Goal: Information Seeking & Learning: Learn about a topic

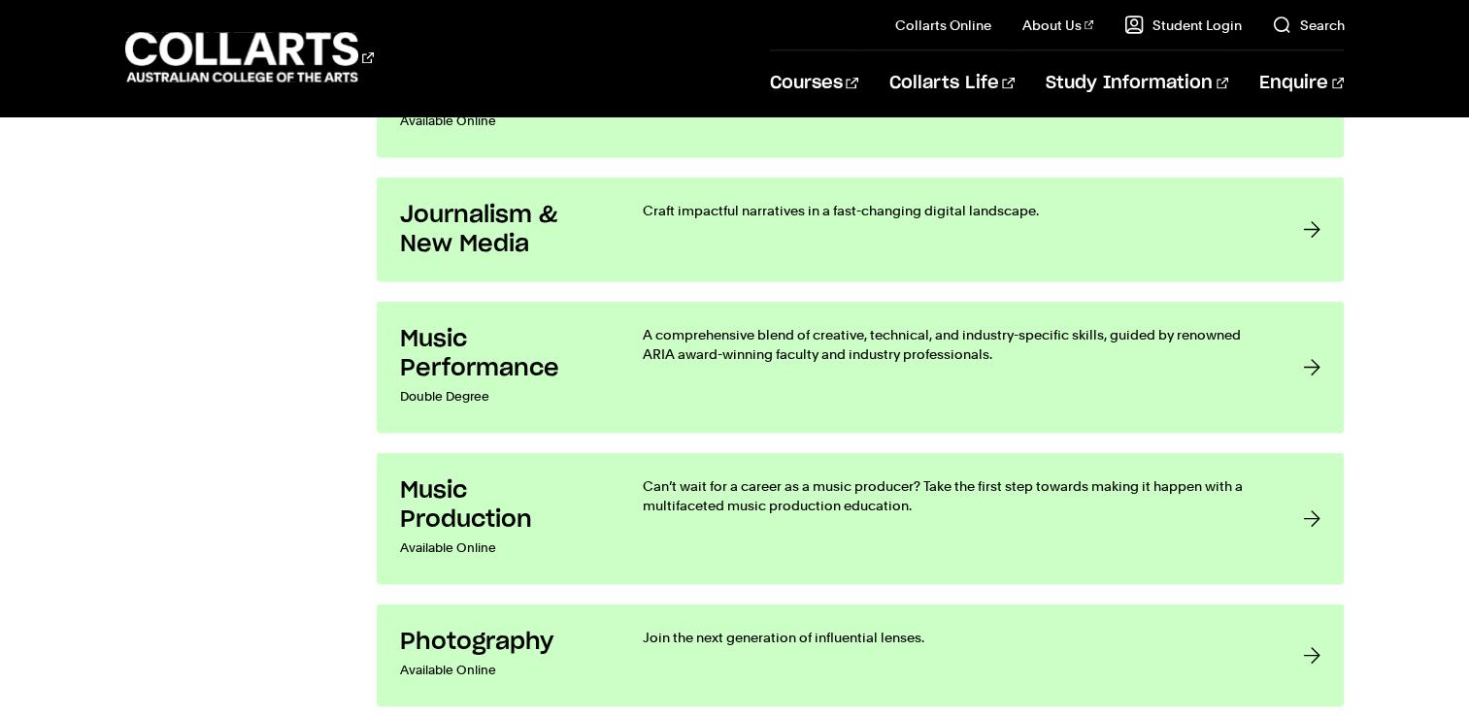
scroll to position [3688, 0]
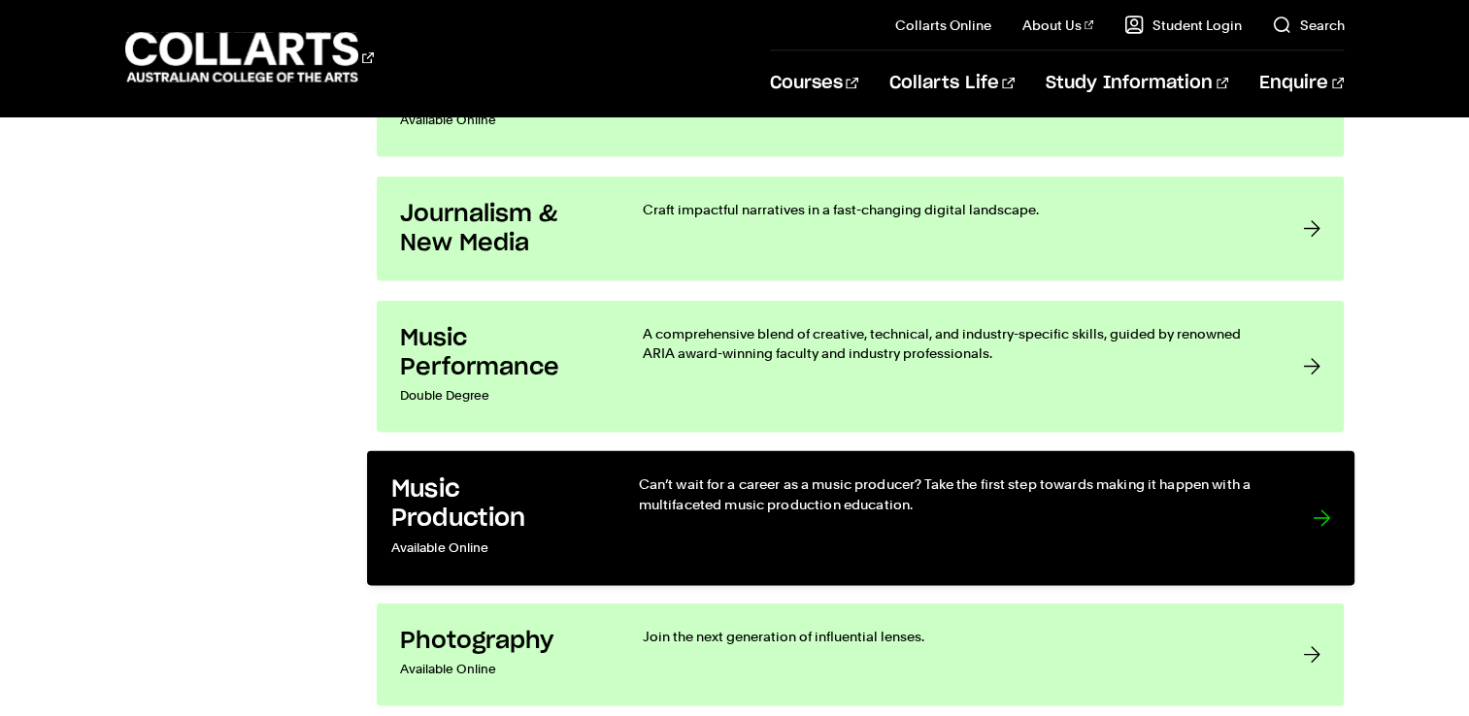
click at [728, 494] on p "Can’t wait for a career as a music producer? Take the first step towards making…" at bounding box center [955, 495] width 635 height 40
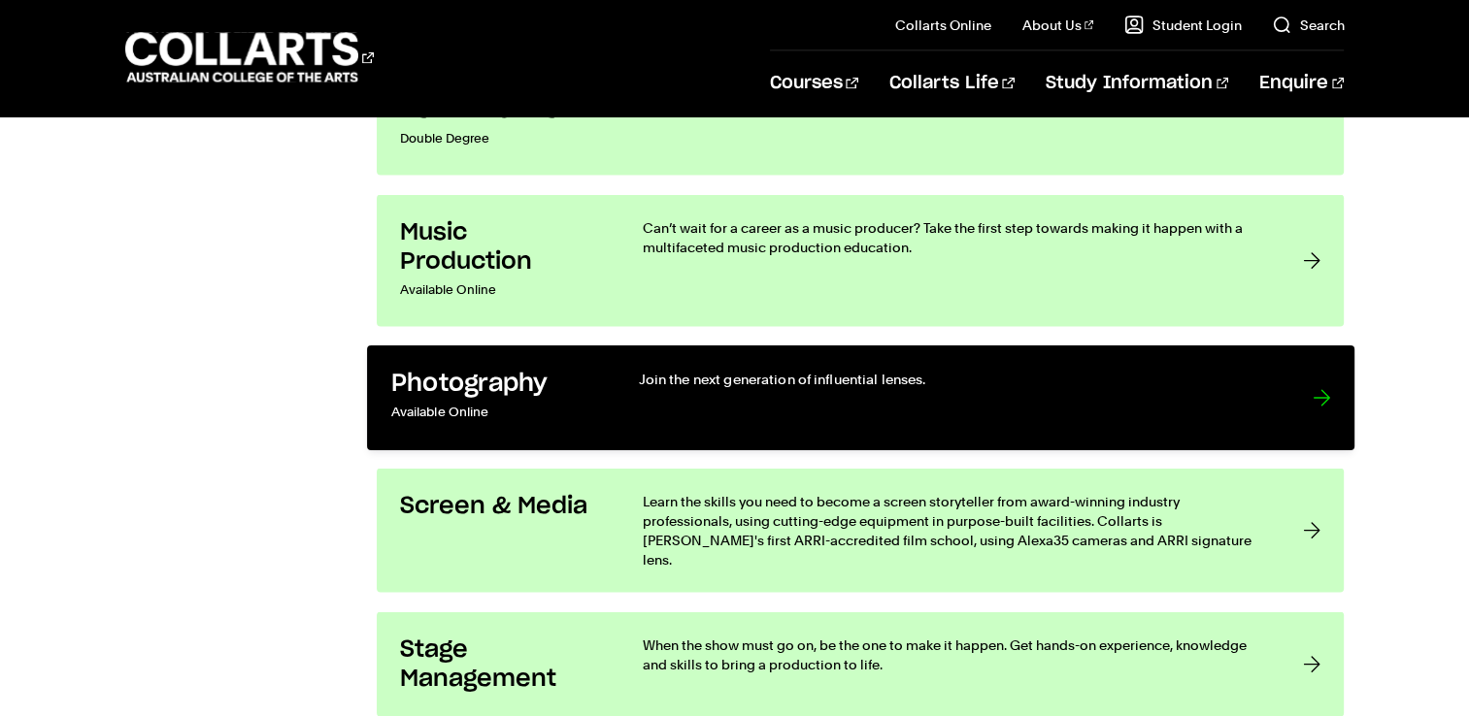
scroll to position [3980, 0]
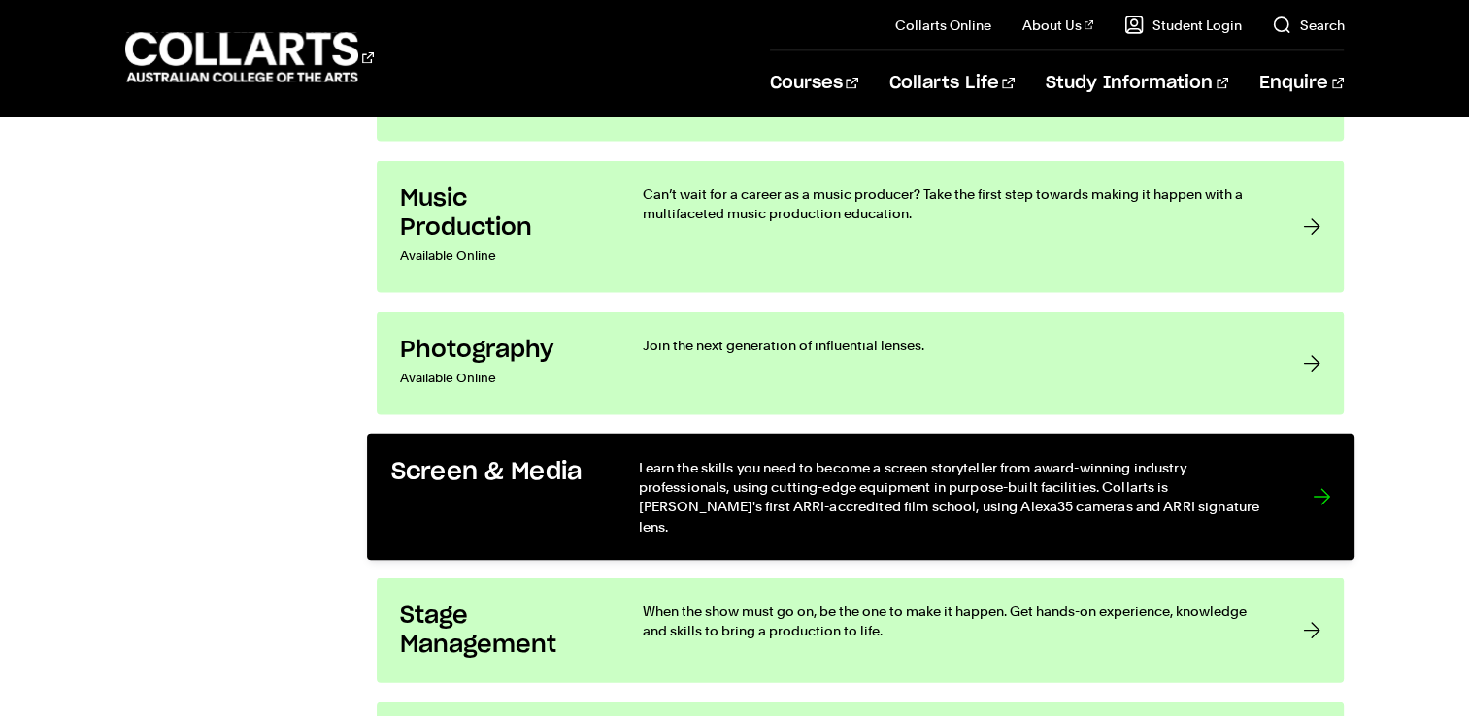
click at [751, 495] on p "Learn the skills you need to become a screen storyteller from award-winning ind…" at bounding box center [955, 497] width 635 height 80
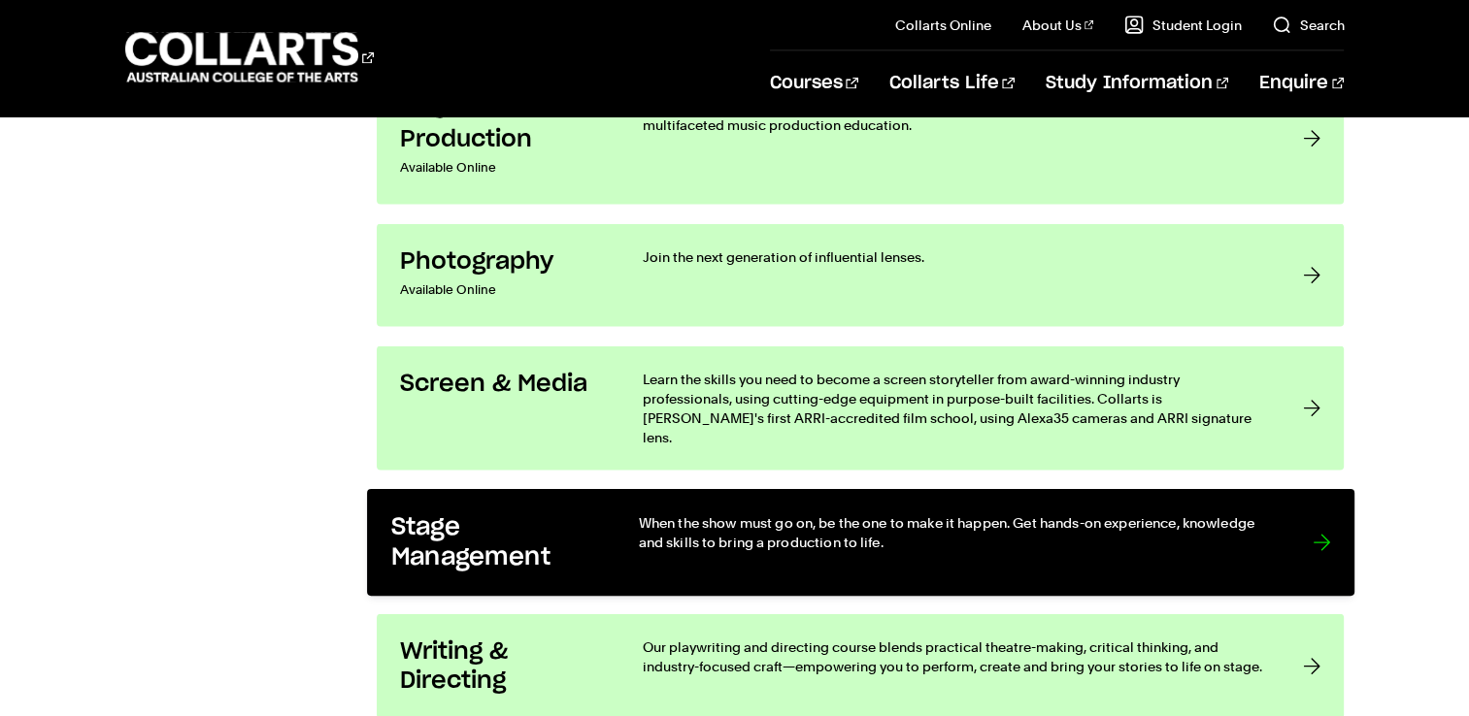
scroll to position [4174, 0]
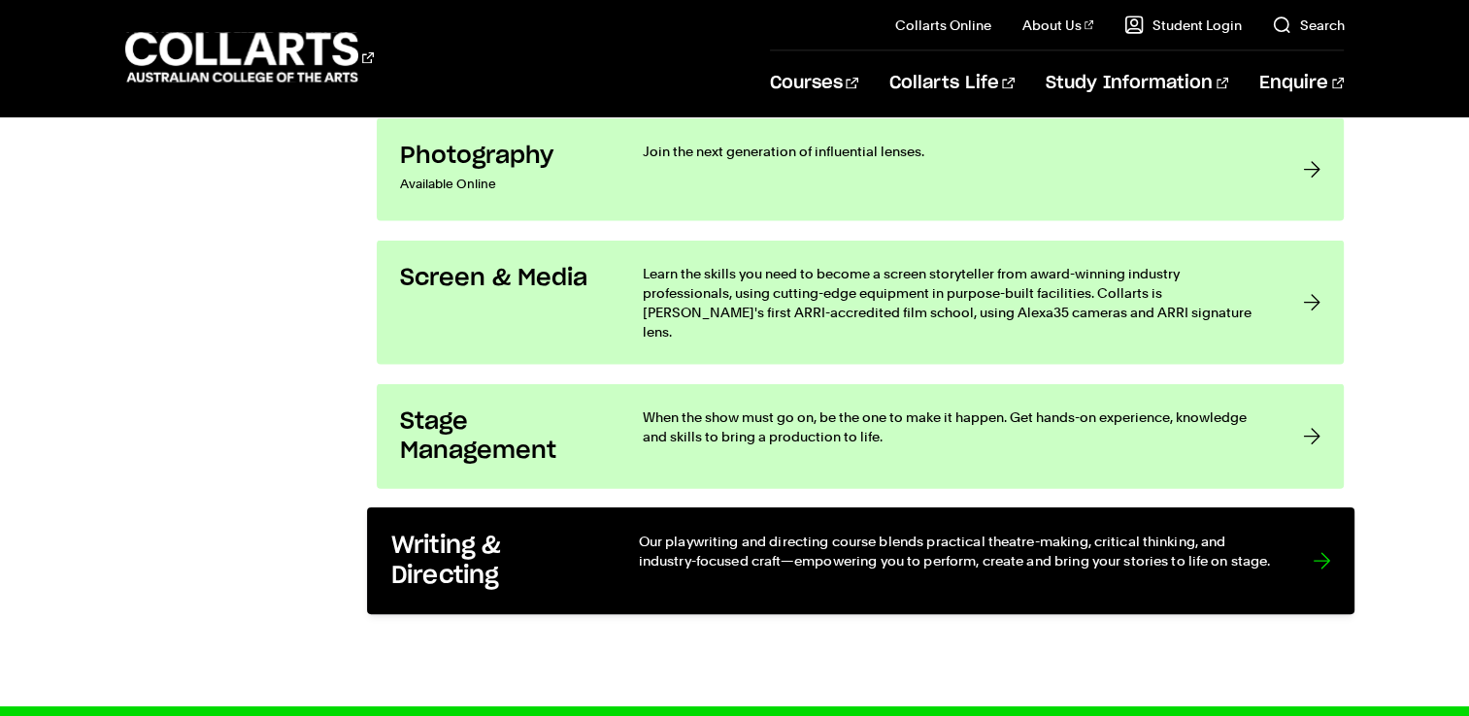
click at [838, 532] on p "Our playwriting and directing course blends practical theatre-making, critical …" at bounding box center [955, 552] width 635 height 40
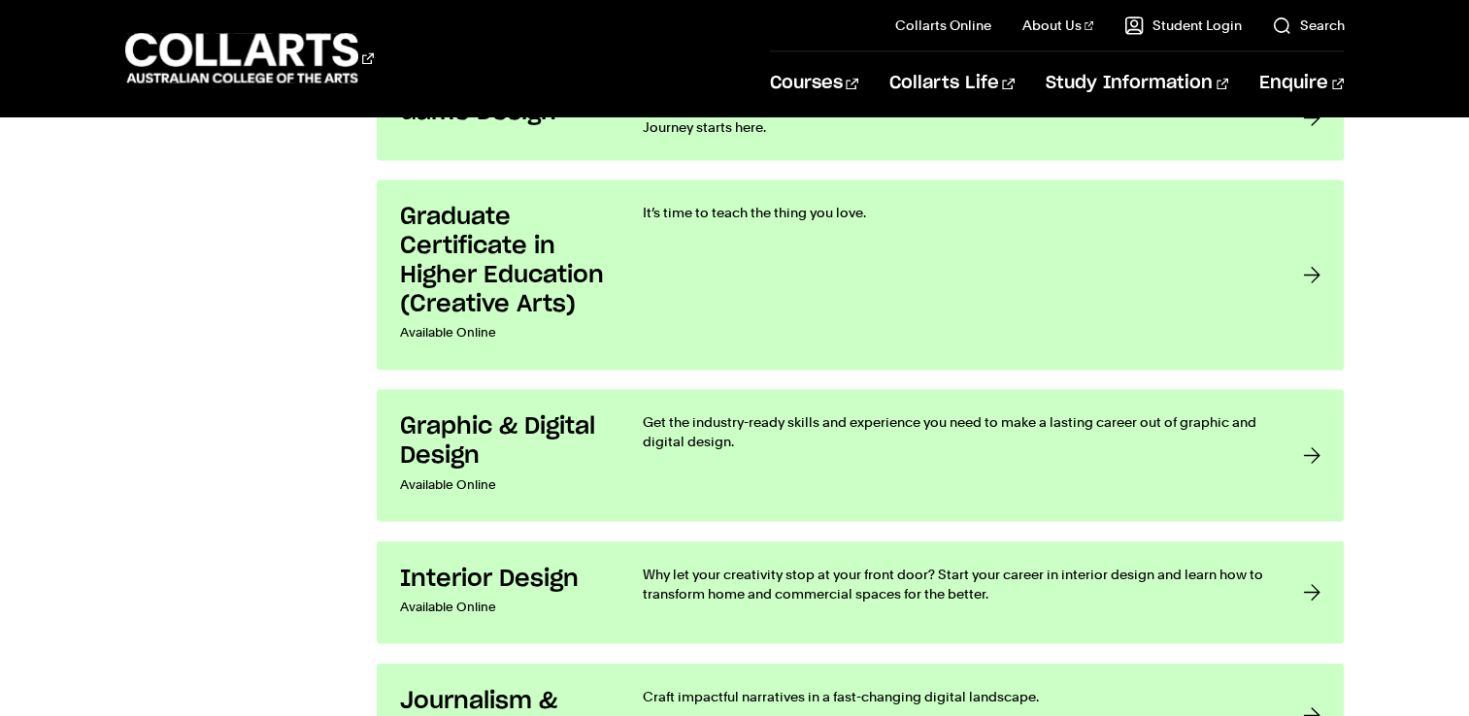
scroll to position [3203, 0]
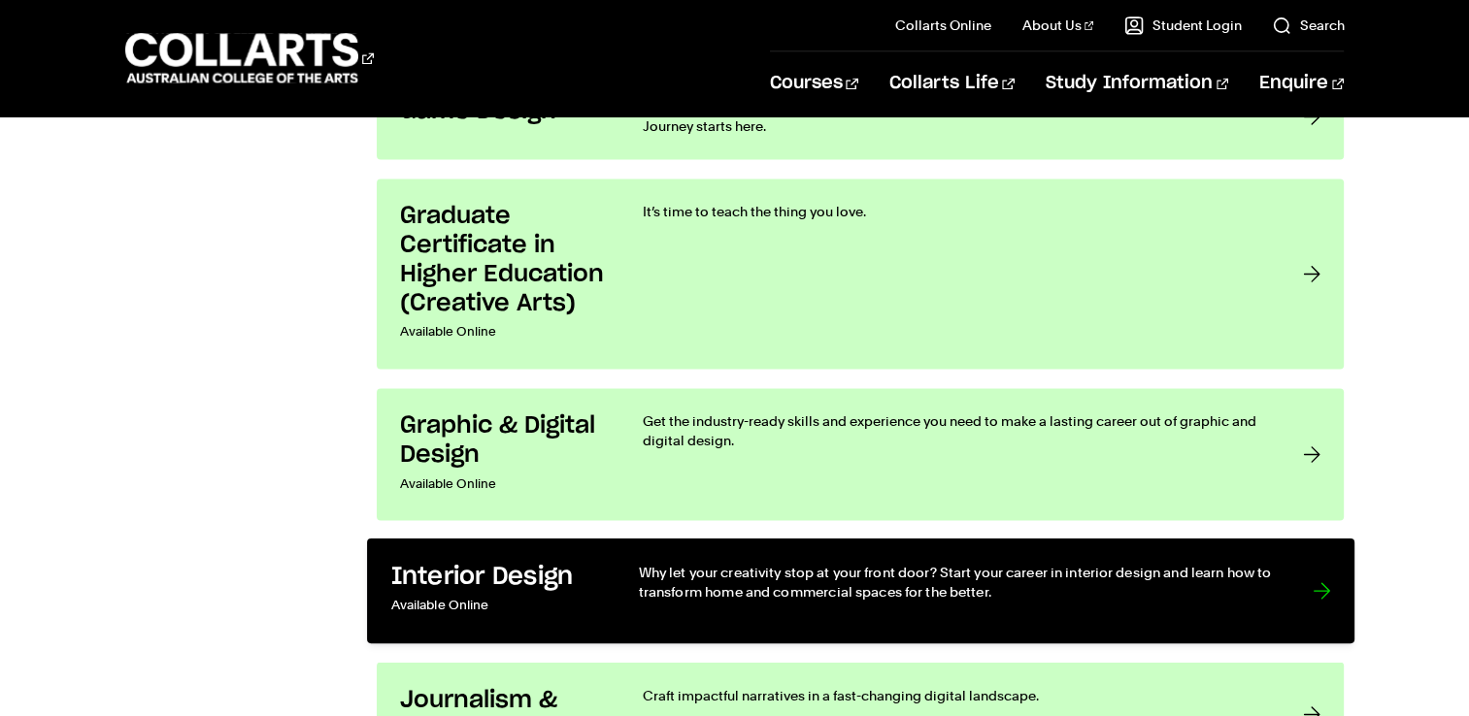
click at [750, 578] on p "Why let your creativity stop at your front door? Start your career in interior …" at bounding box center [955, 583] width 635 height 40
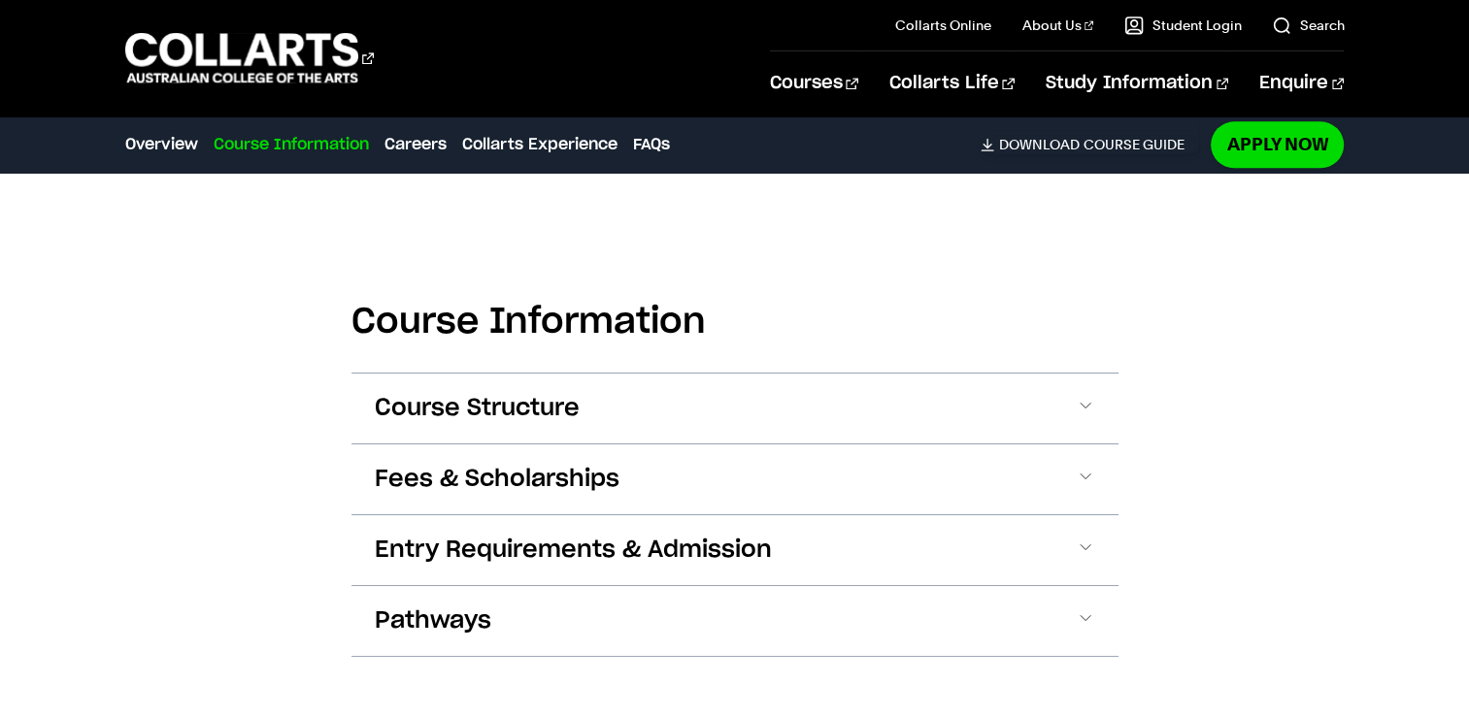
scroll to position [2524, 0]
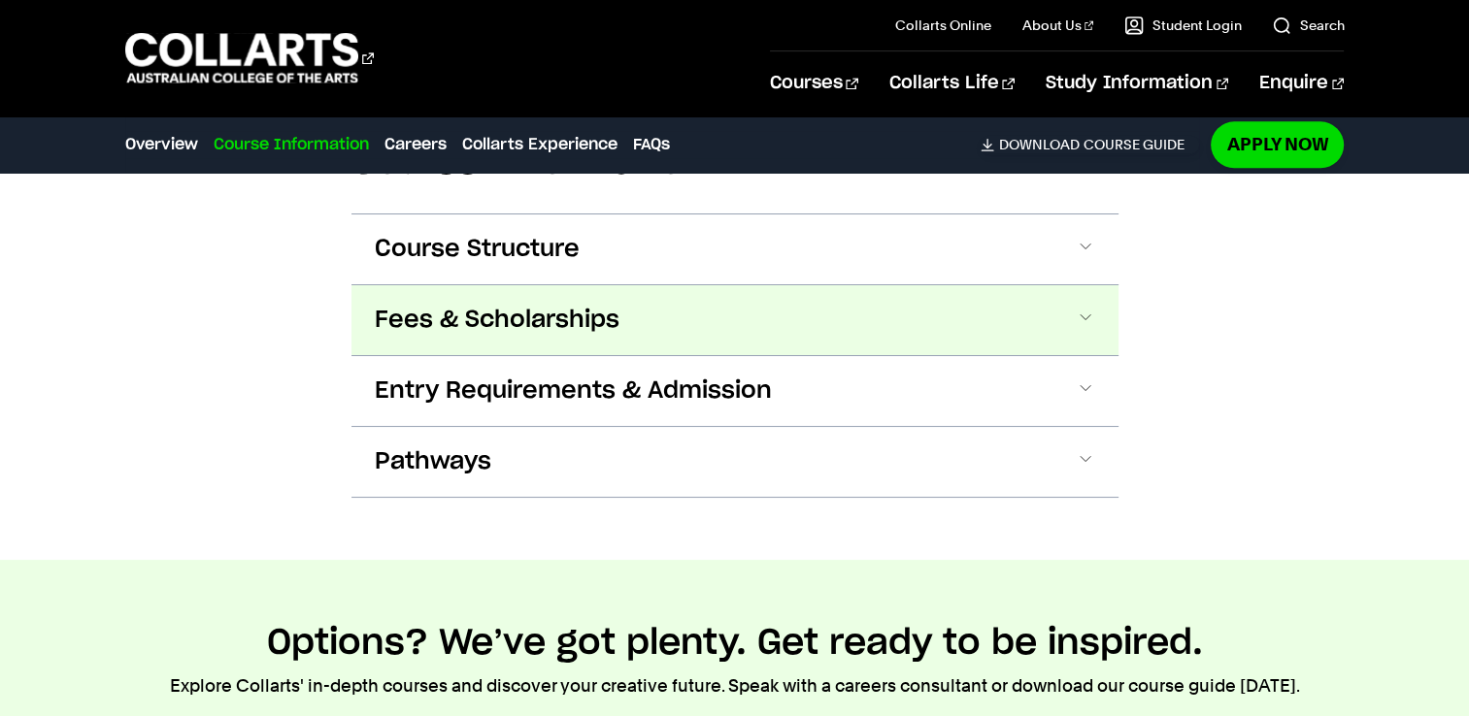
click at [1082, 314] on span at bounding box center [1084, 320] width 19 height 25
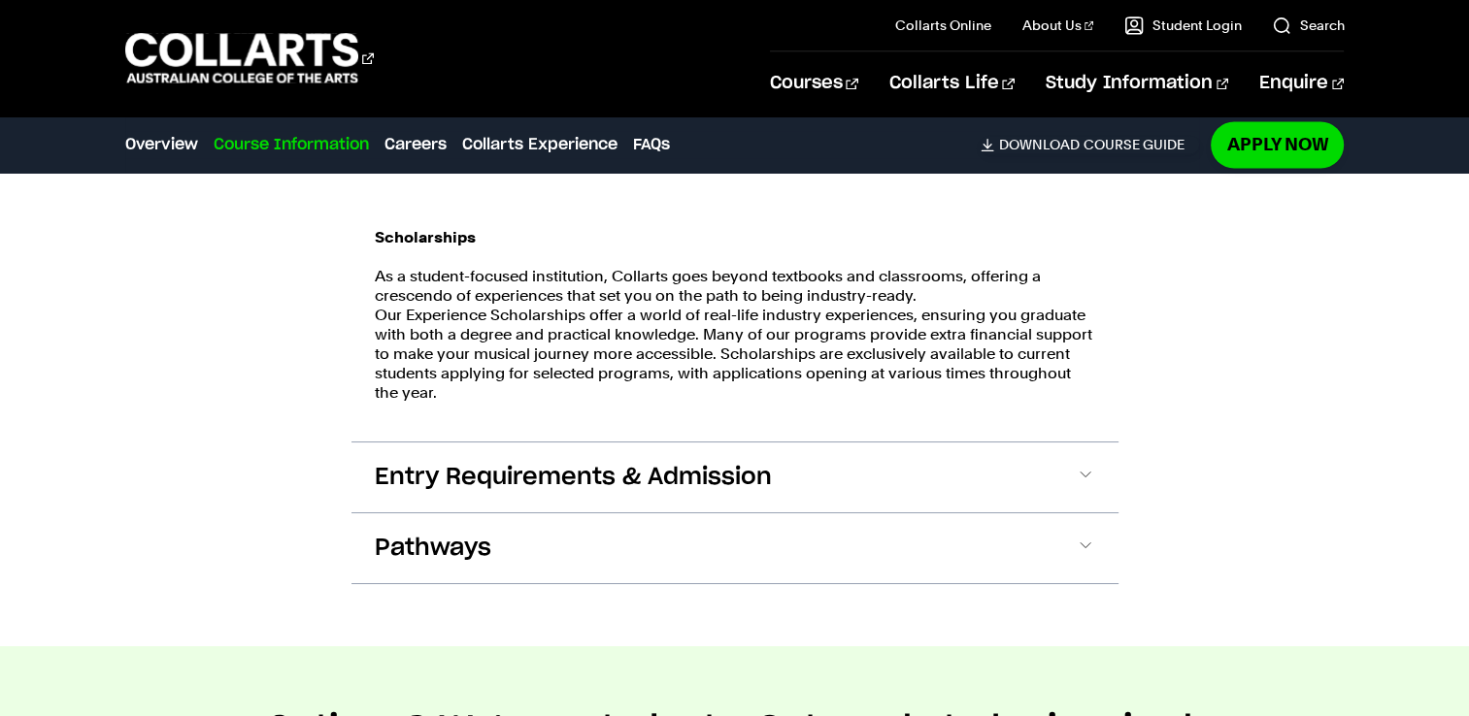
scroll to position [3215, 0]
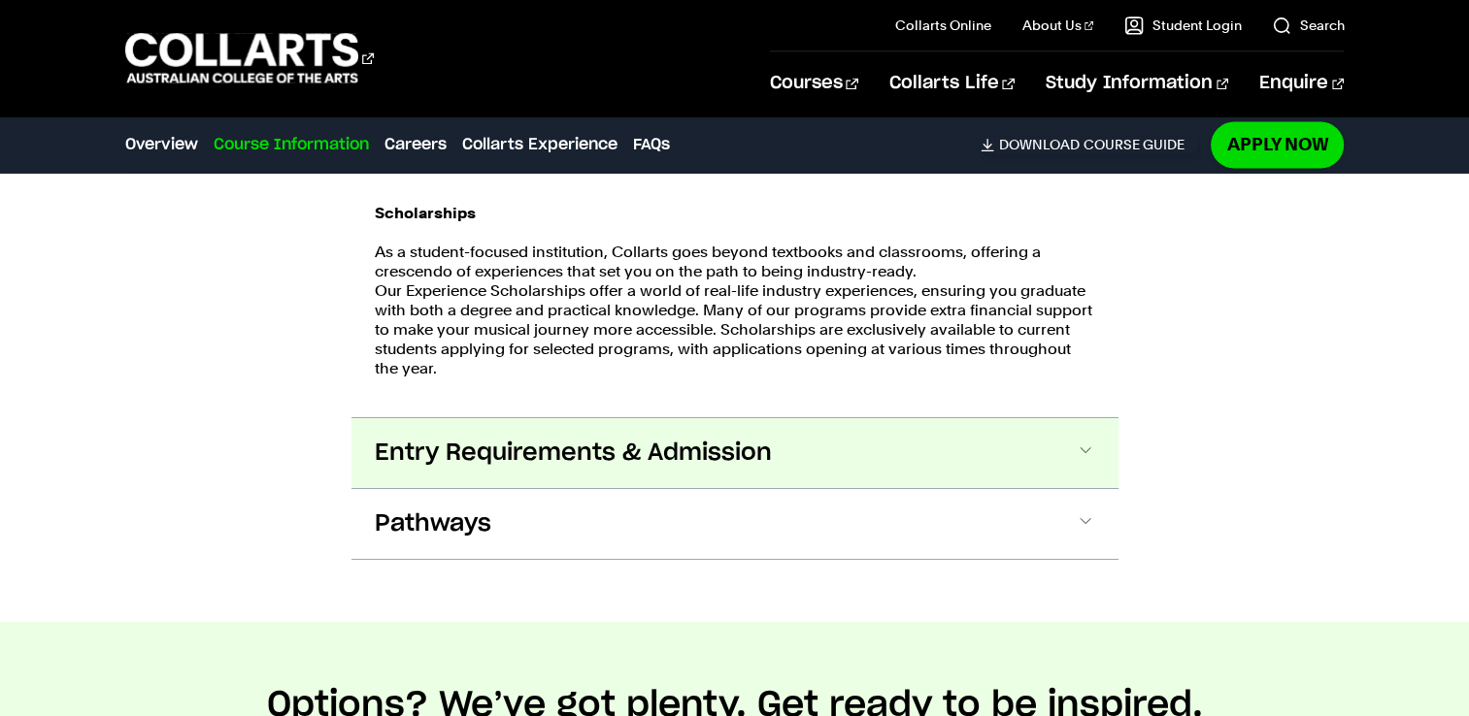
click at [1080, 447] on span at bounding box center [1084, 453] width 19 height 25
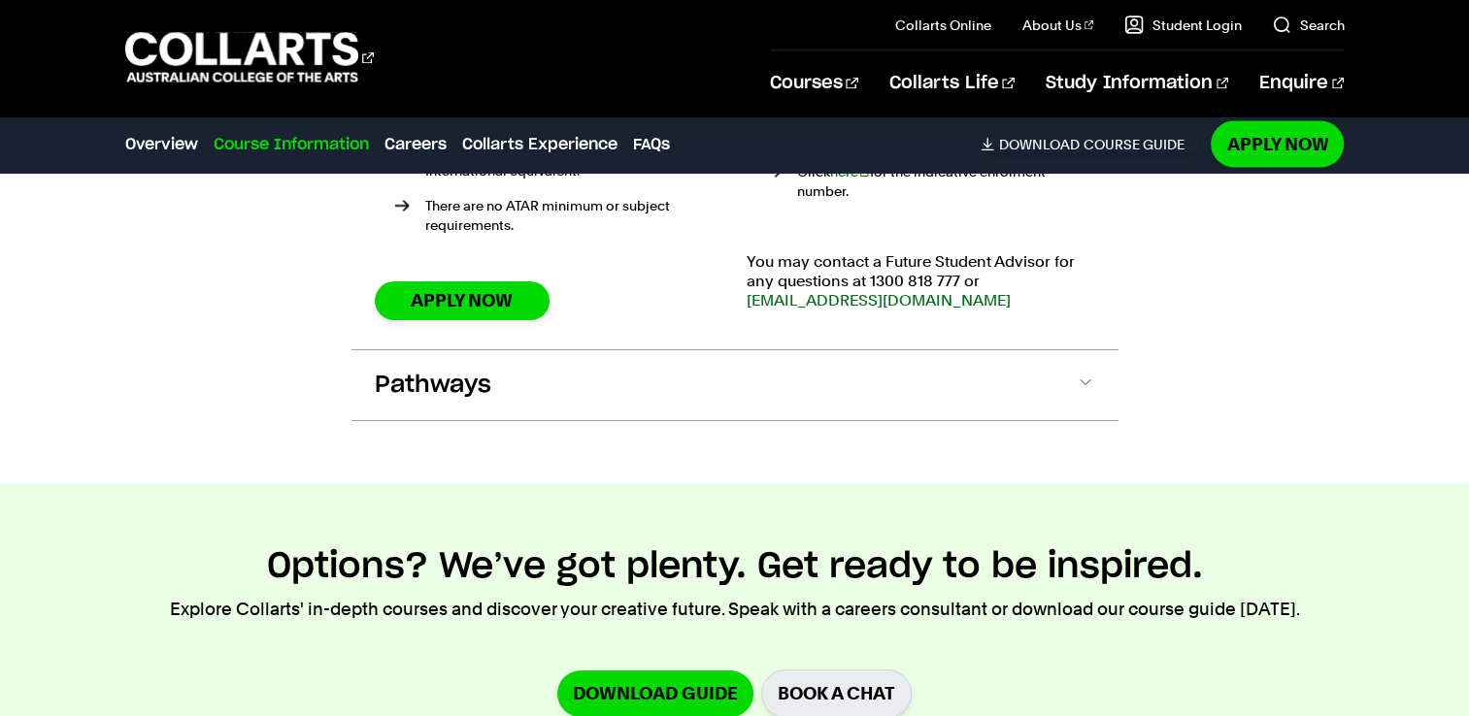
scroll to position [4039, 0]
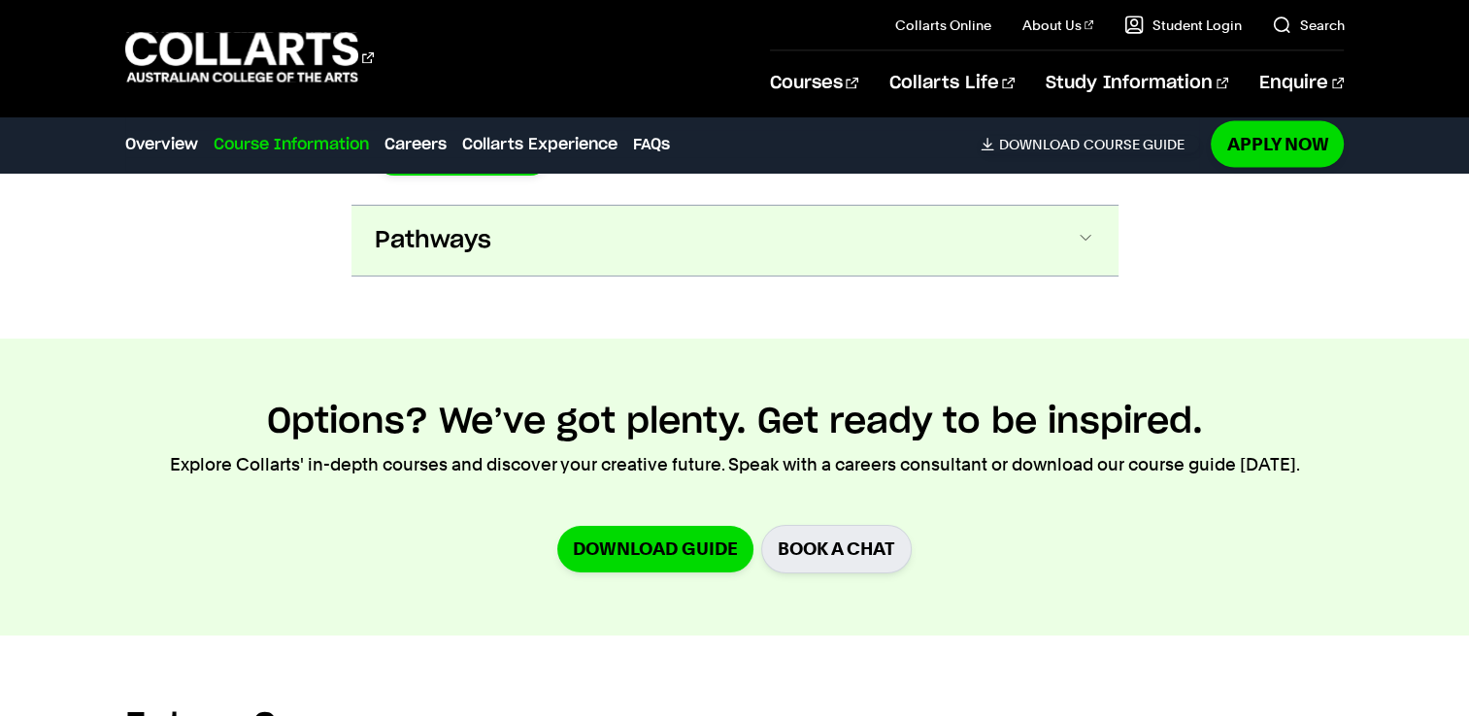
click at [1094, 228] on span at bounding box center [1084, 240] width 19 height 25
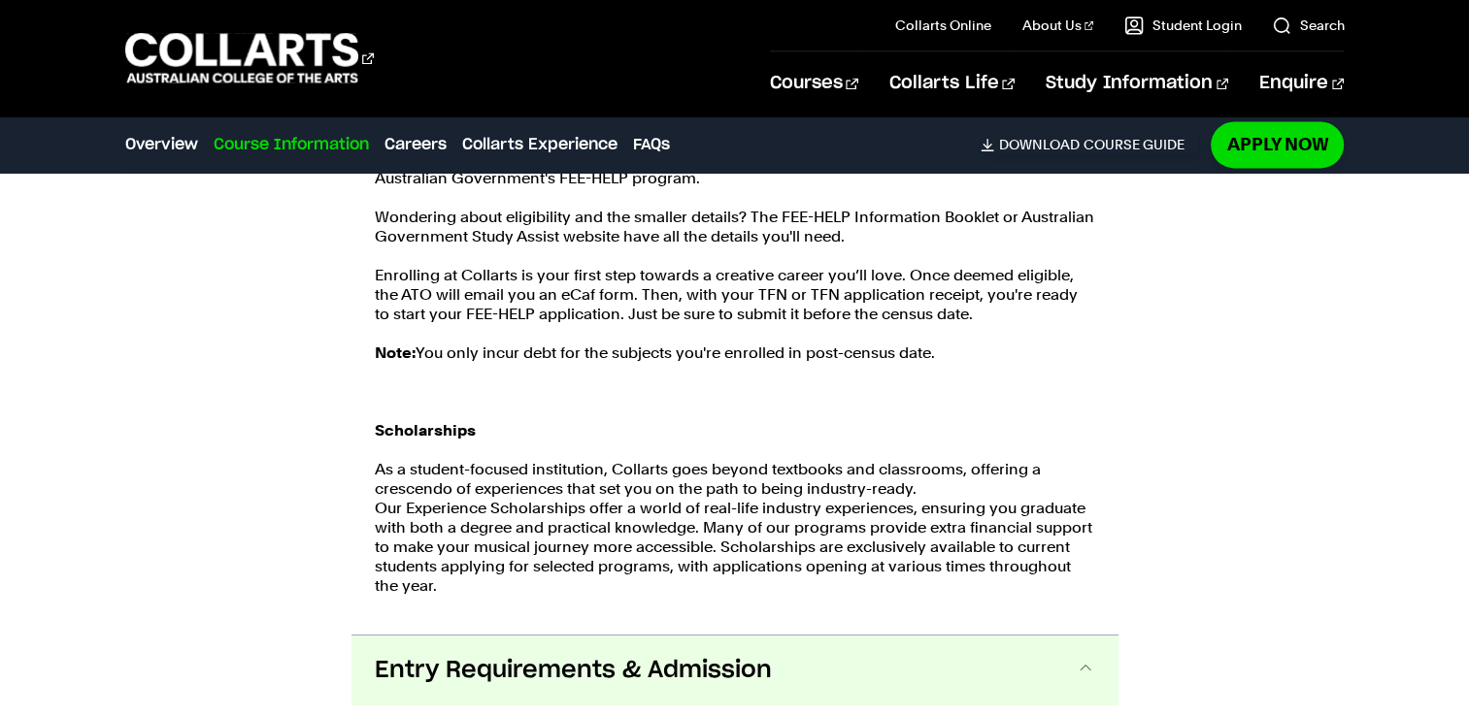
scroll to position [2885, 0]
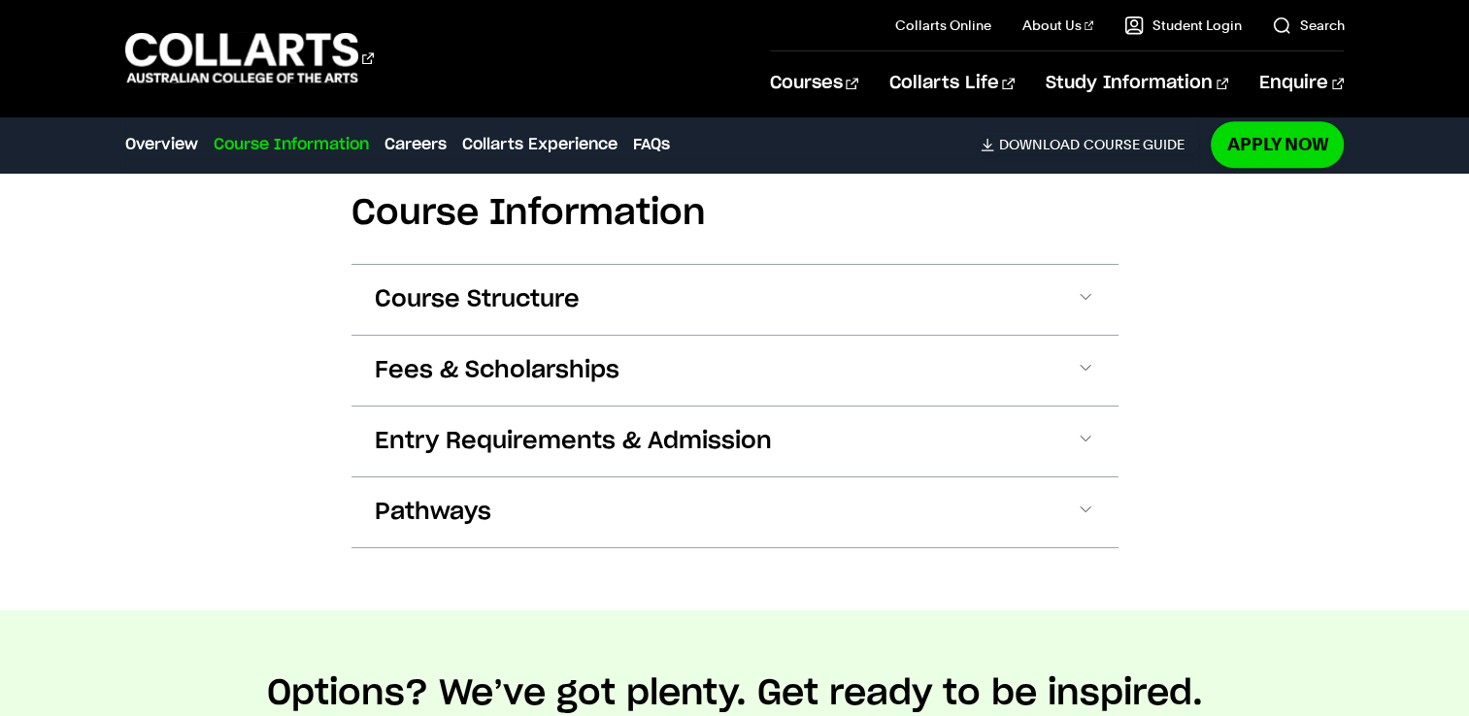
scroll to position [2038, 0]
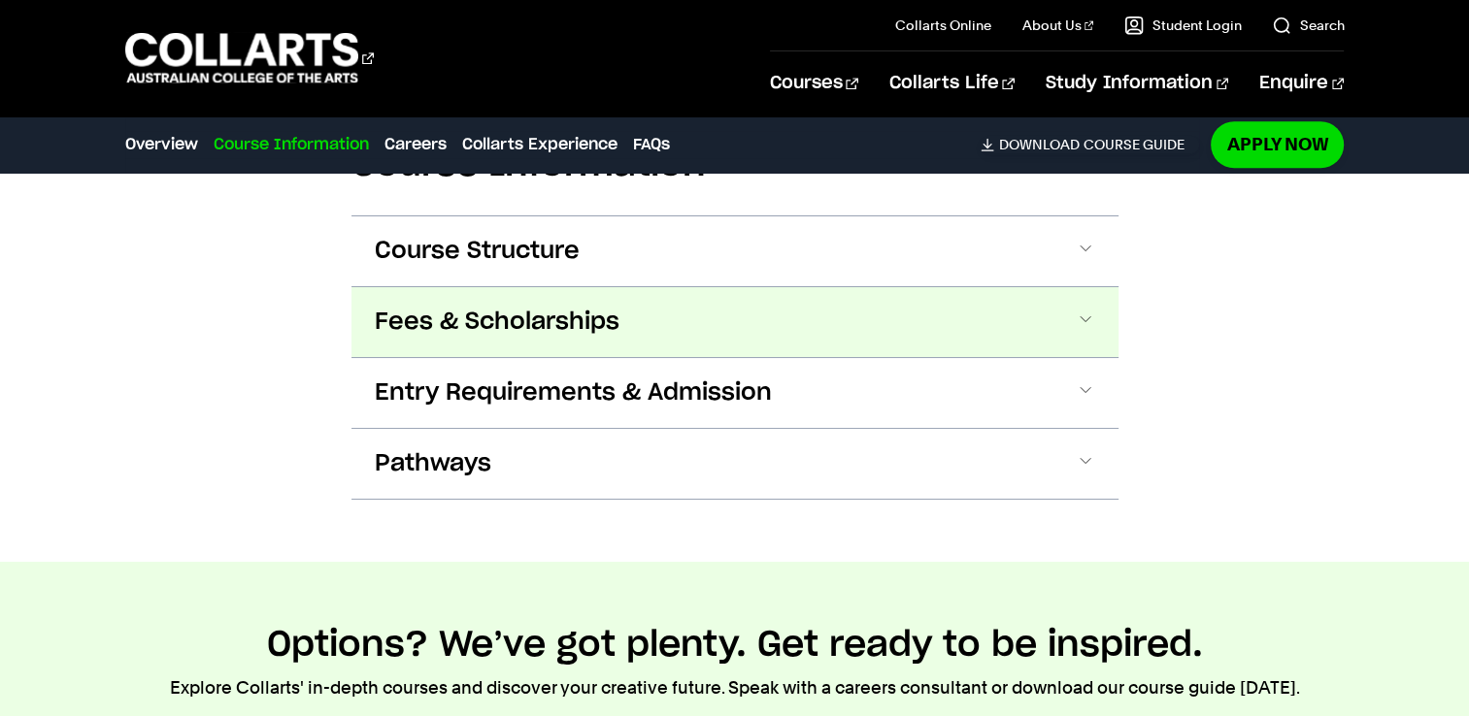
click at [1079, 320] on span at bounding box center [1084, 322] width 19 height 25
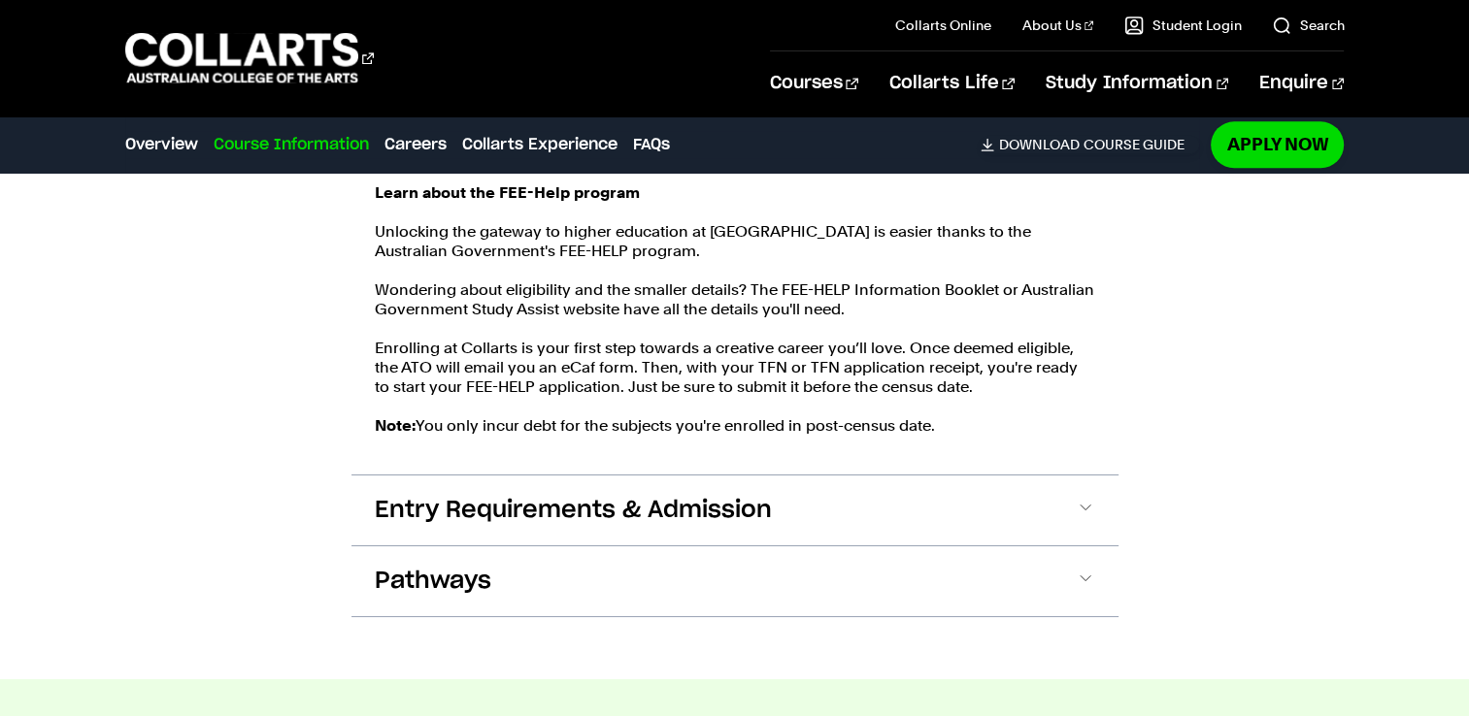
scroll to position [2441, 0]
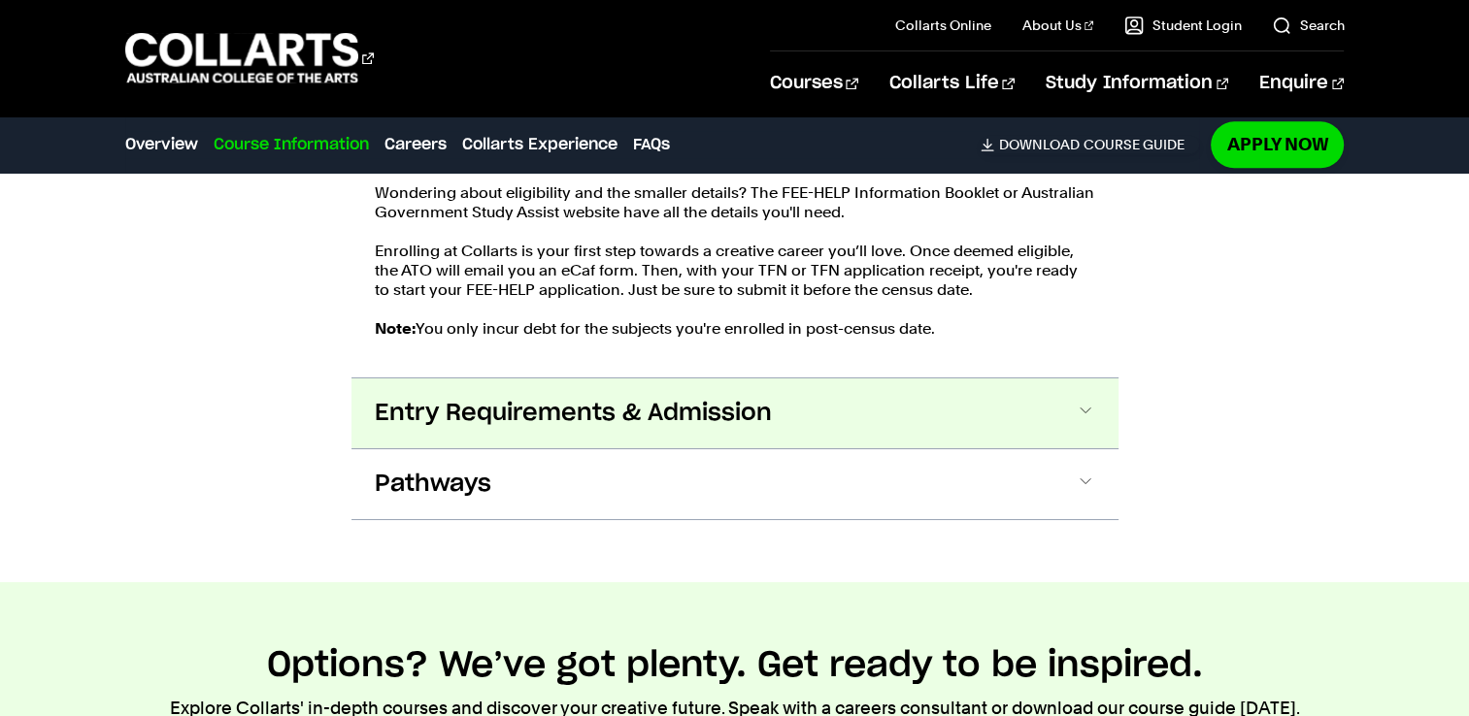
click at [1101, 412] on button "Entry Requirements & Admission" at bounding box center [734, 414] width 767 height 70
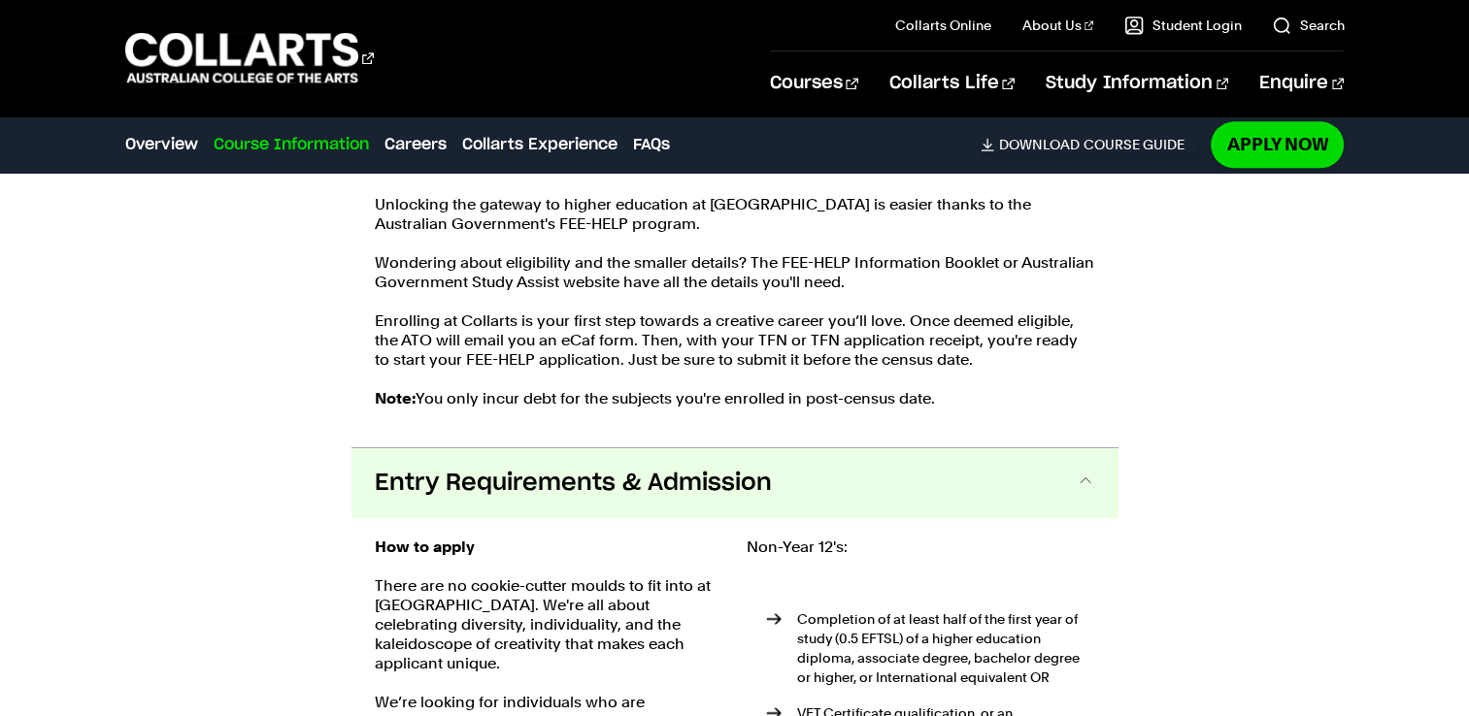
scroll to position [2159, 0]
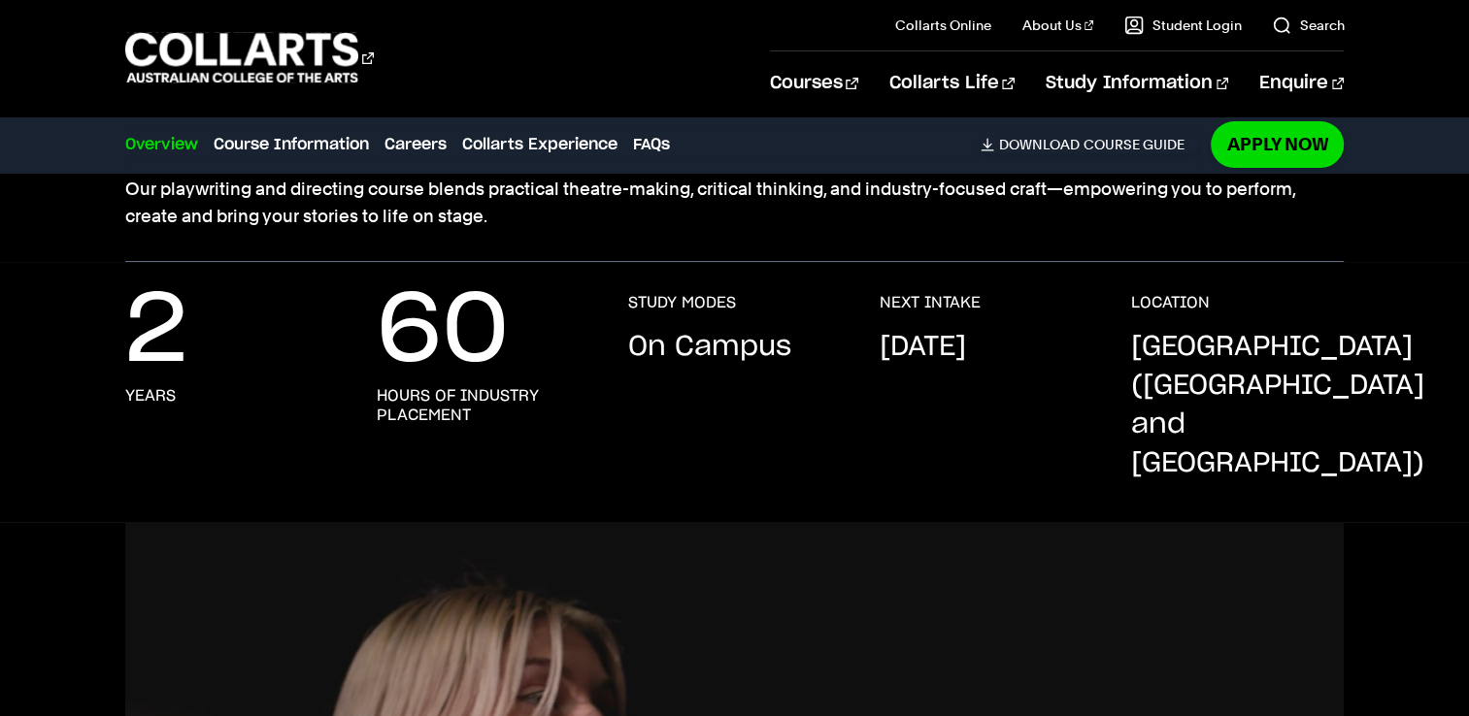
scroll to position [388, 0]
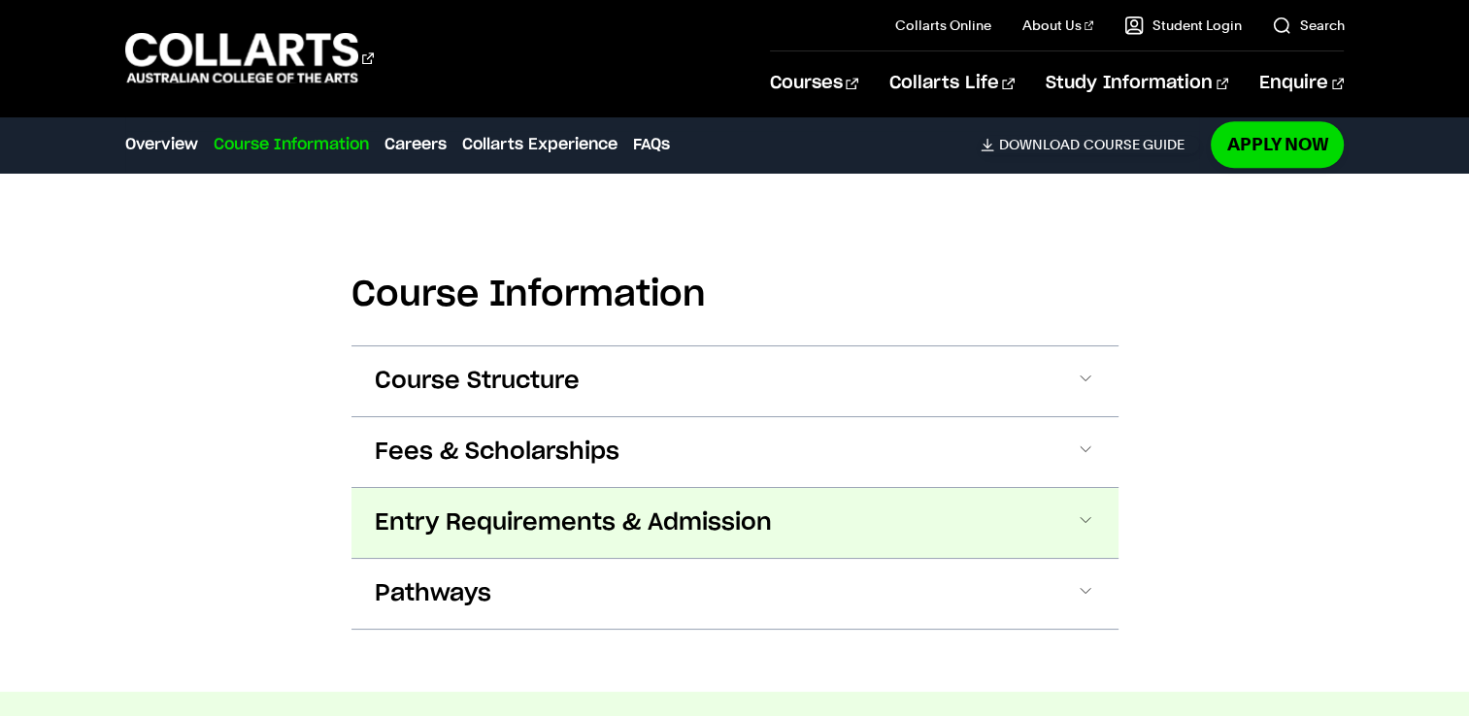
click at [757, 508] on span "Entry Requirements & Admission" at bounding box center [573, 523] width 397 height 31
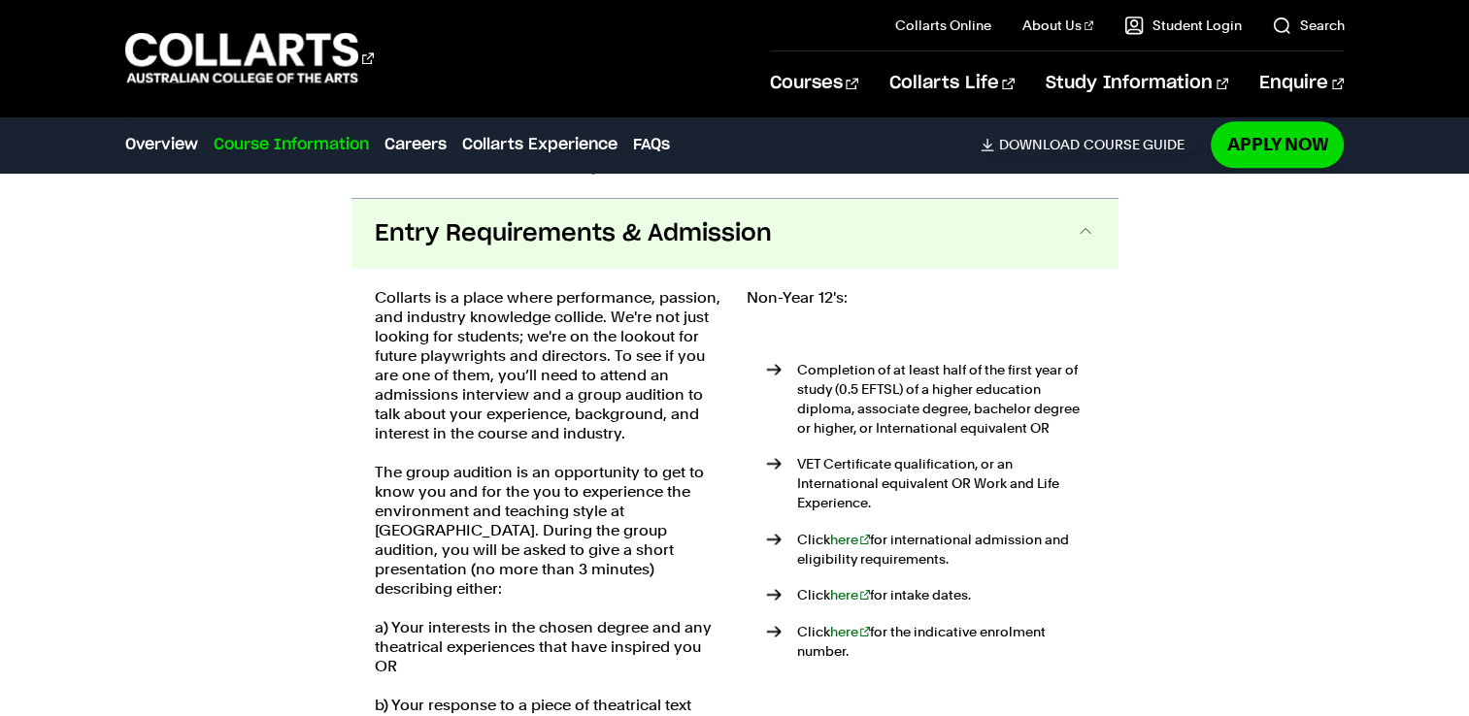
scroll to position [2311, 0]
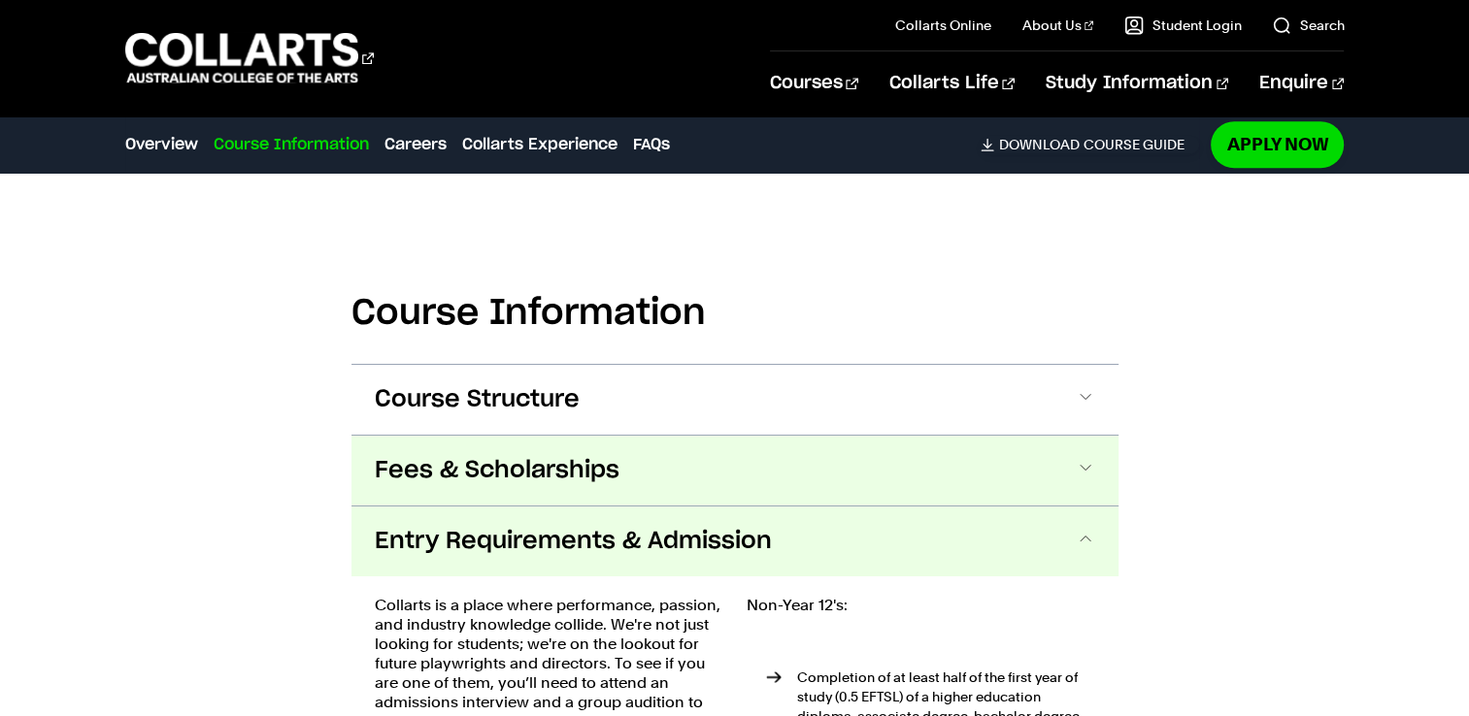
click at [596, 448] on button "Fees & Scholarships" at bounding box center [734, 471] width 767 height 70
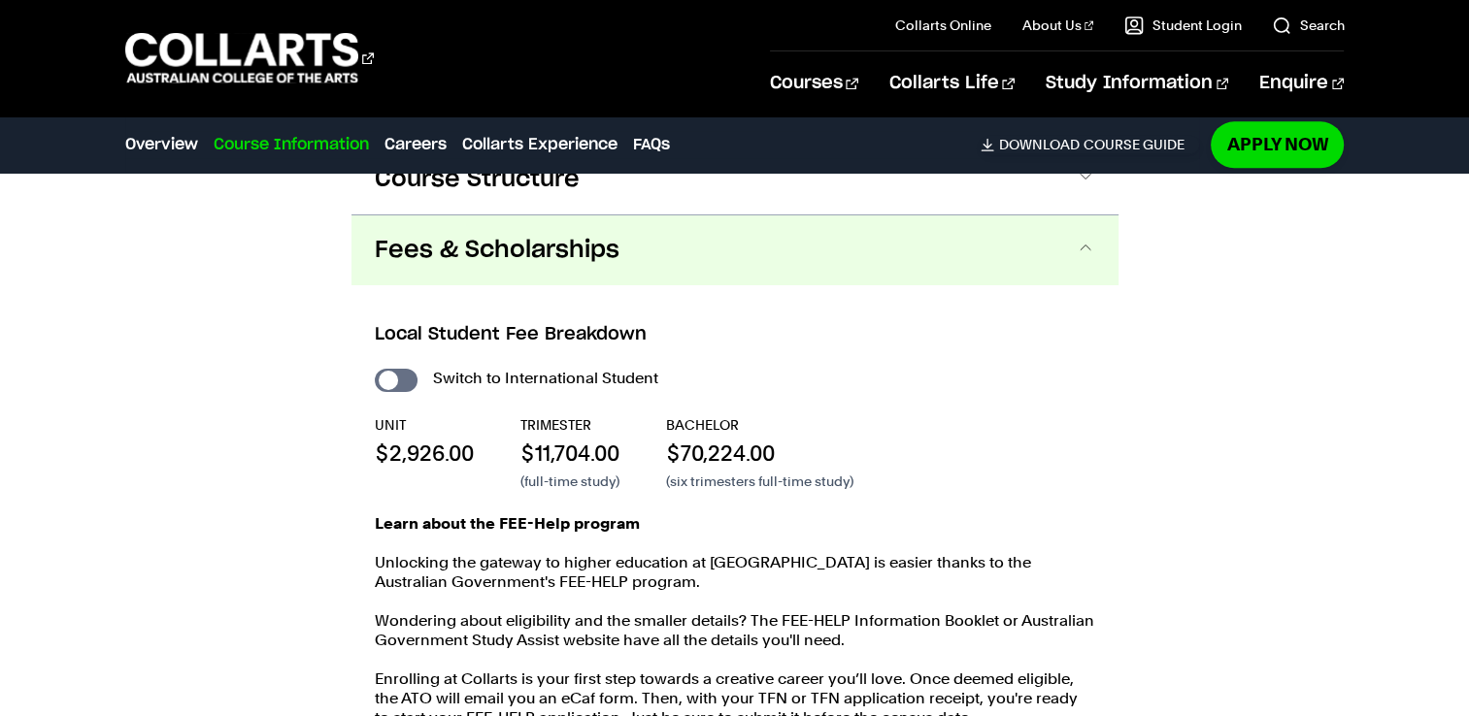
scroll to position [1949, 0]
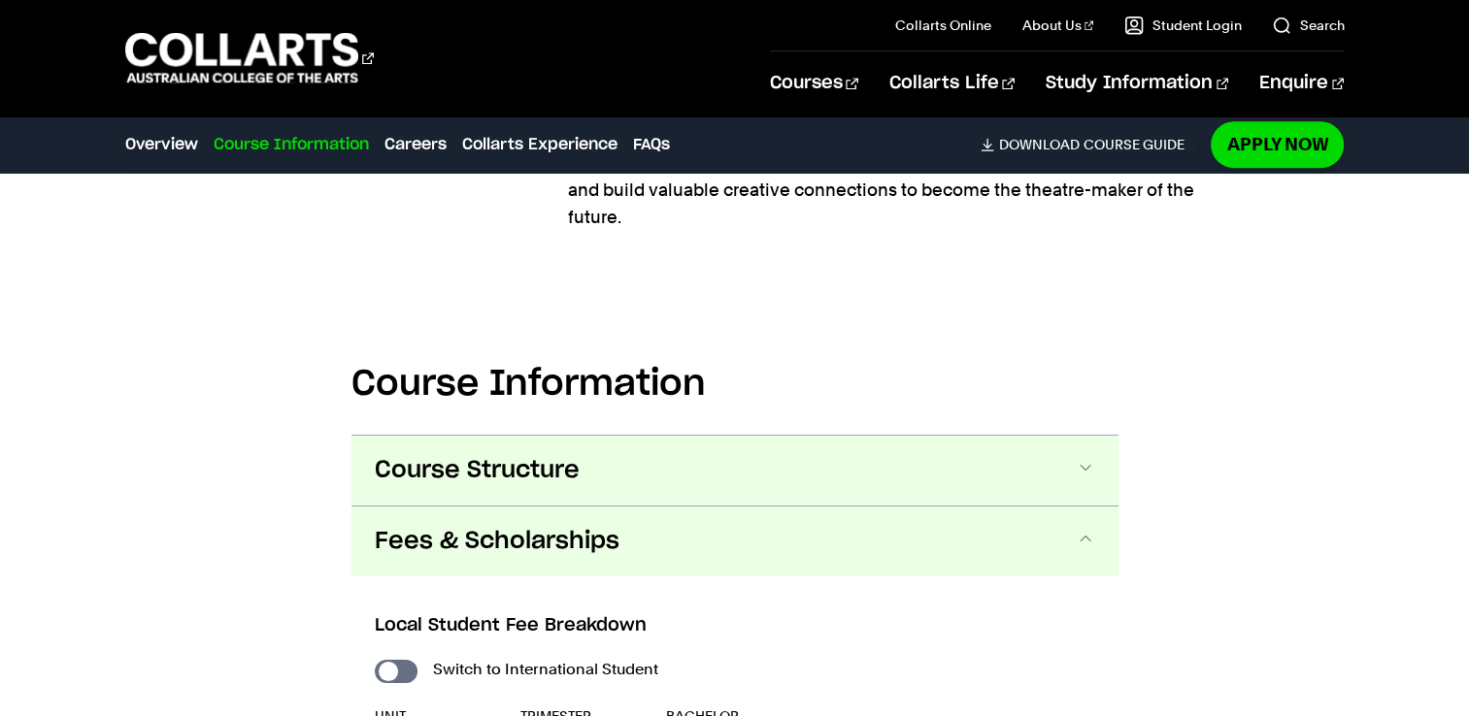
click at [563, 455] on span "Course Structure" at bounding box center [477, 470] width 205 height 31
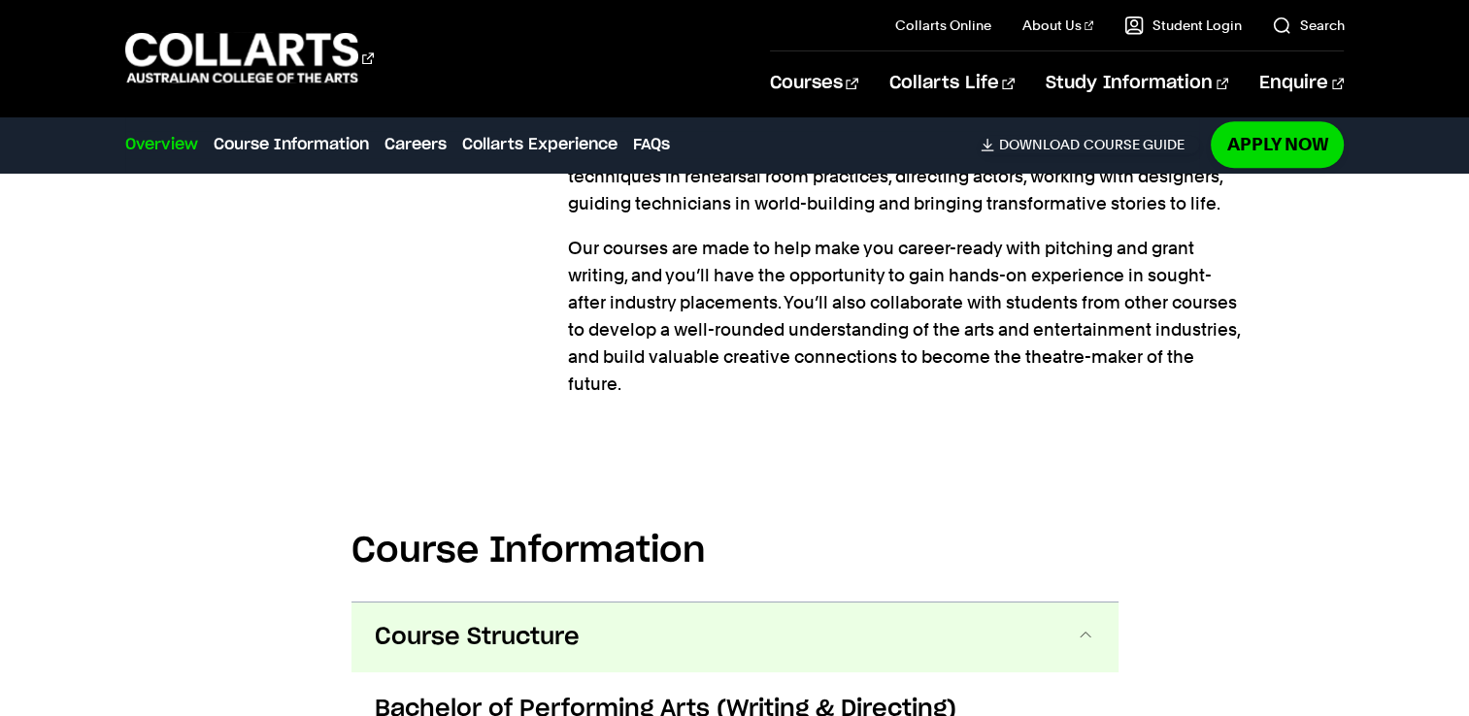
scroll to position [1394, 0]
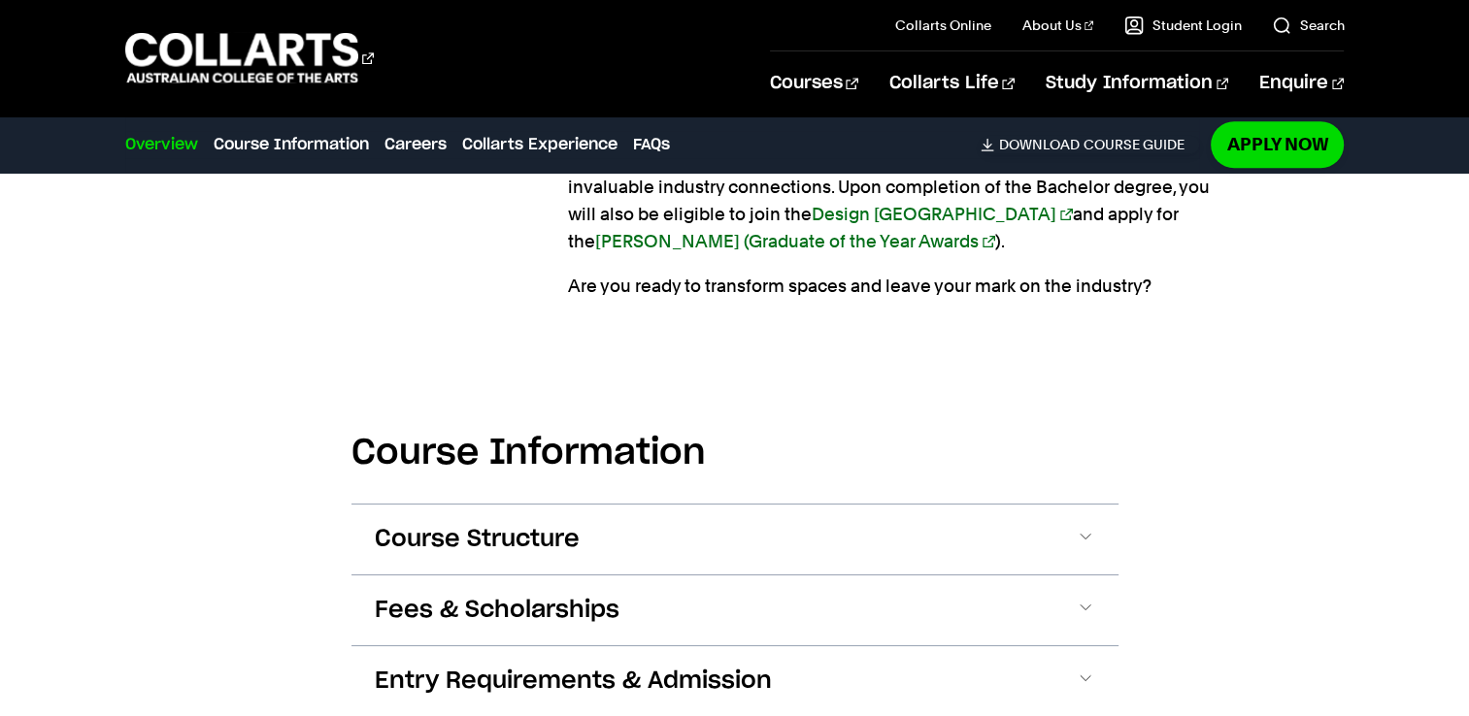
scroll to position [2038, 0]
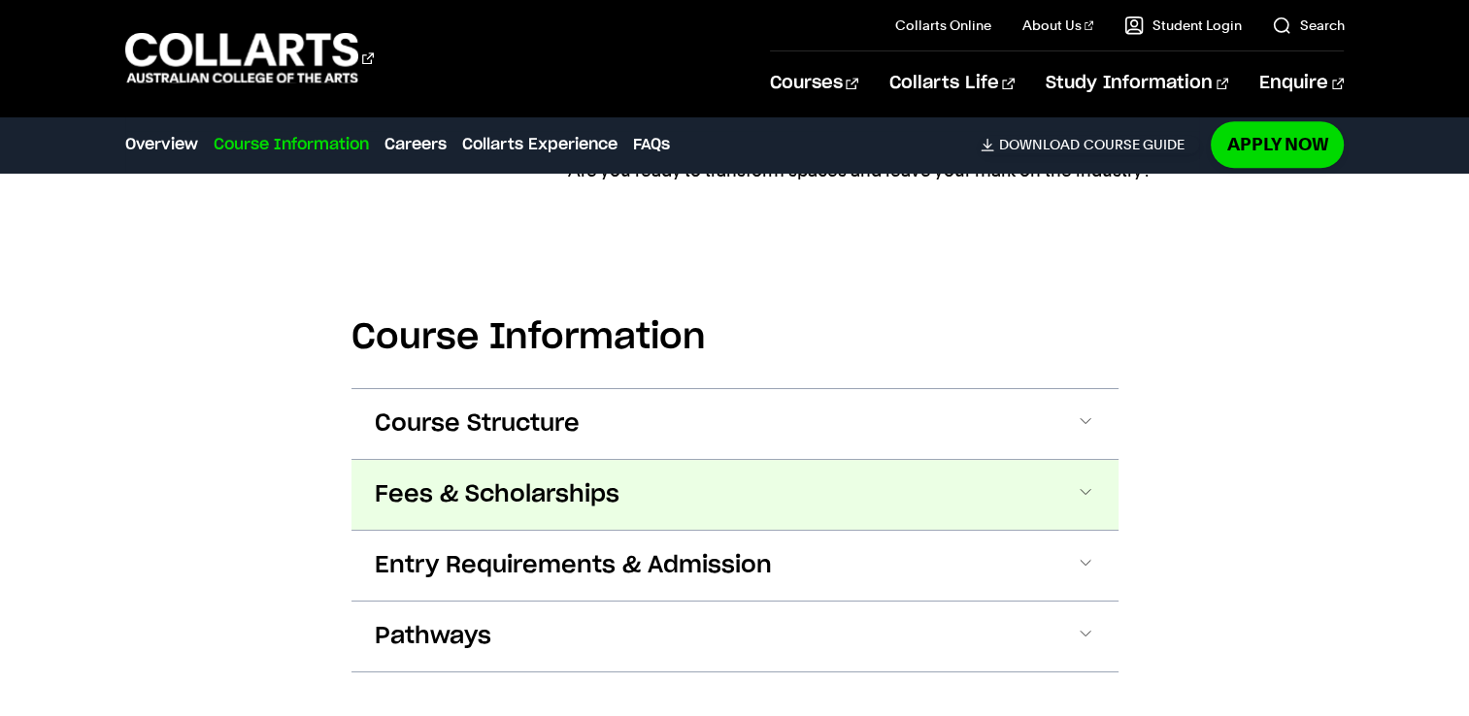
click at [666, 503] on button "Fees & Scholarships" at bounding box center [734, 495] width 767 height 70
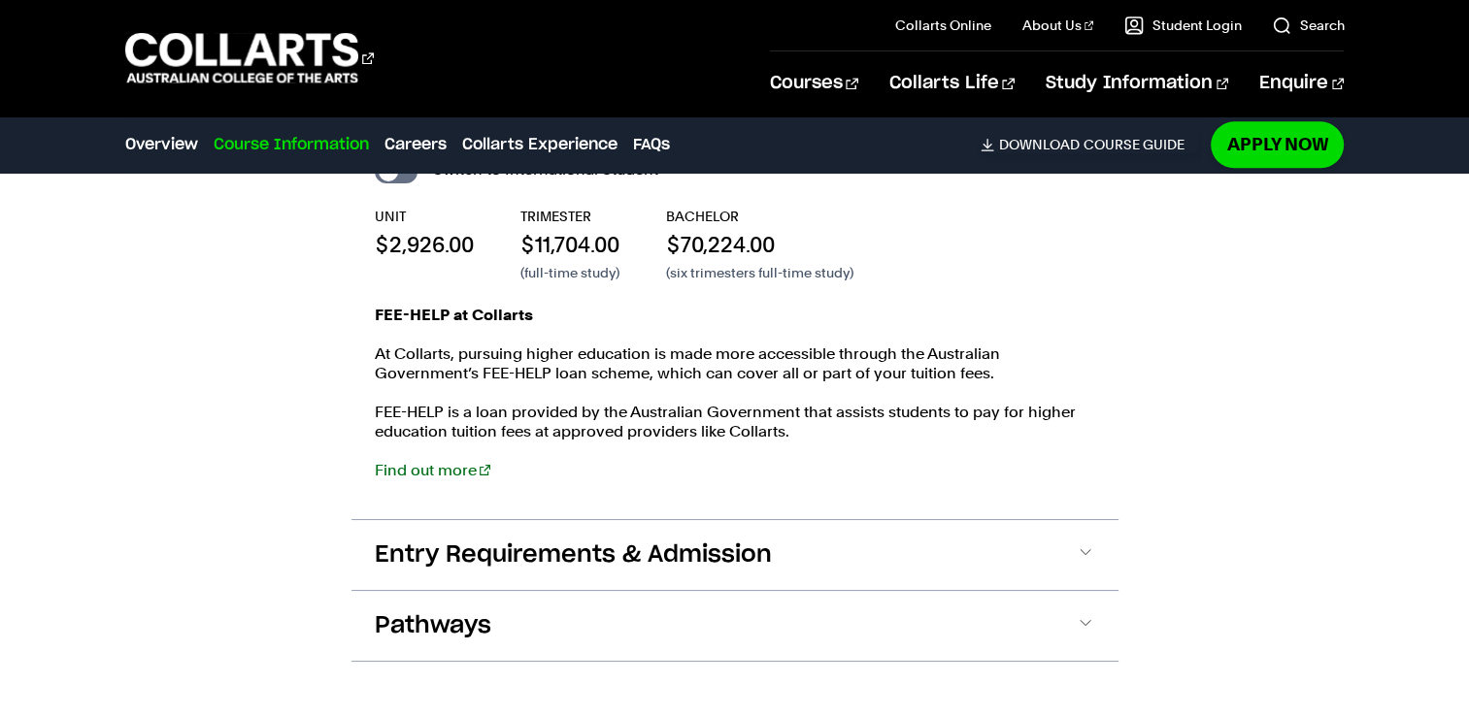
scroll to position [2613, 0]
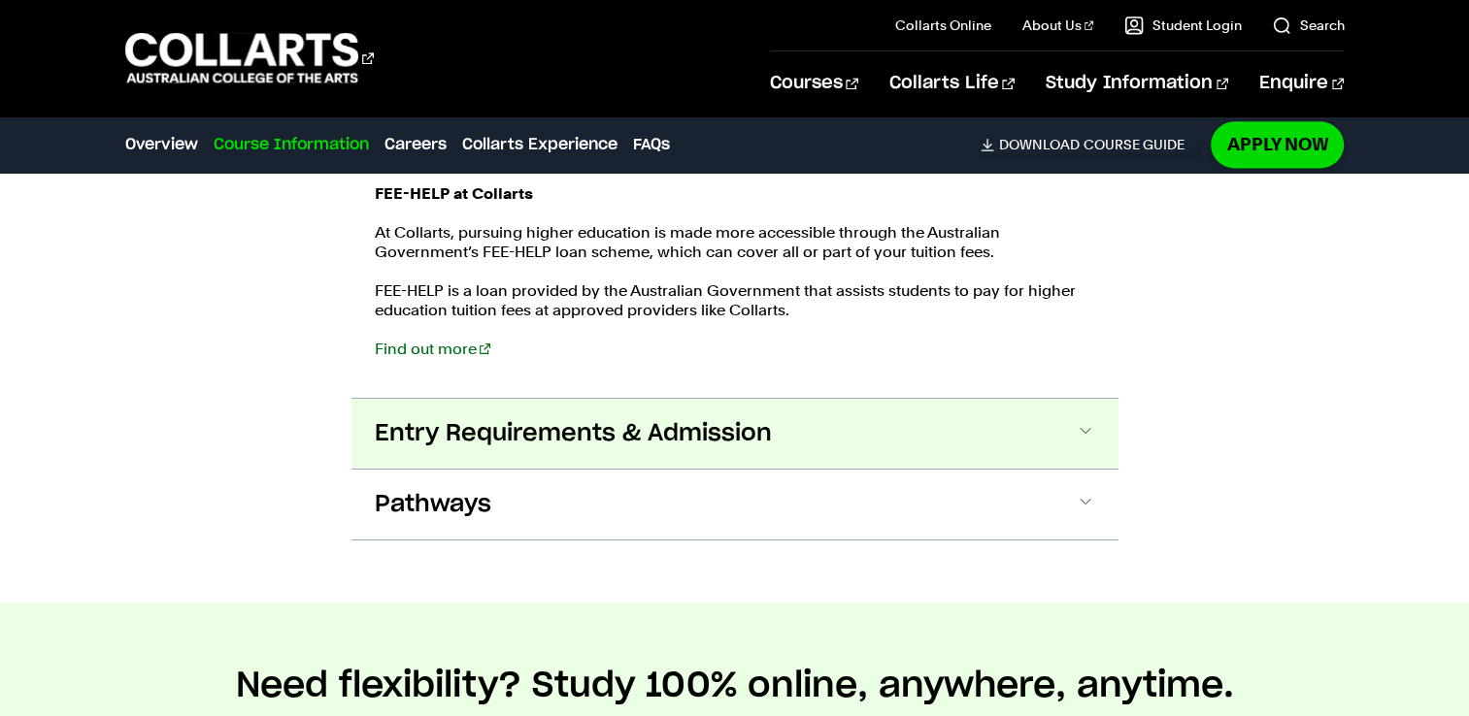
click at [1033, 439] on button "Entry Requirements & Admission" at bounding box center [734, 434] width 767 height 70
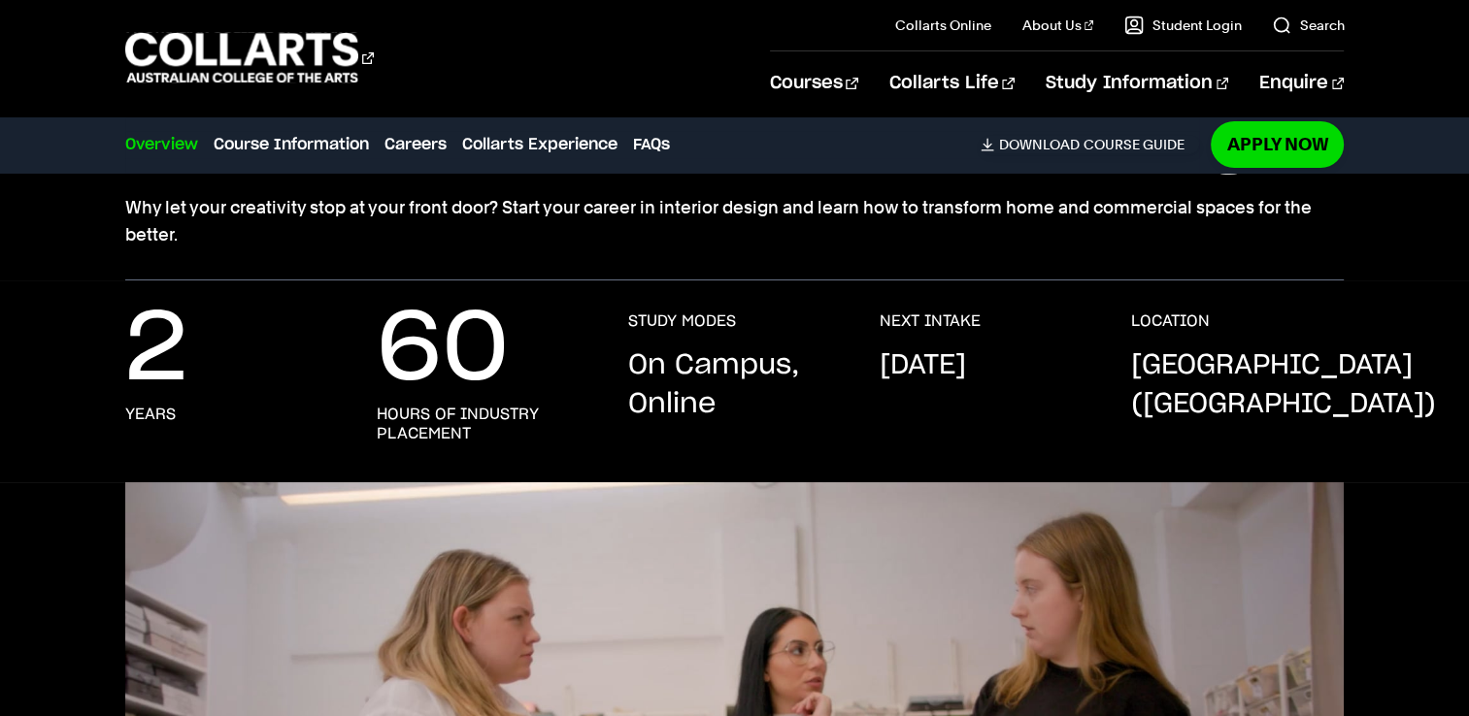
scroll to position [0, 0]
